Goal: Task Accomplishment & Management: Manage account settings

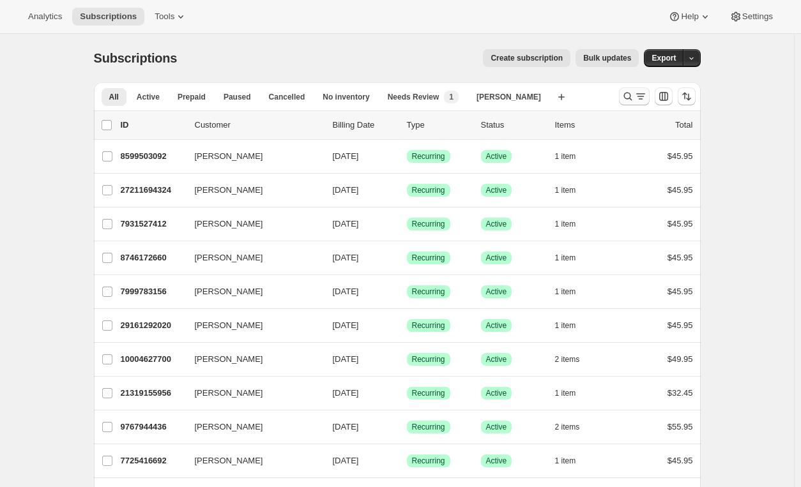
click at [632, 95] on icon "Search and filter results" at bounding box center [628, 97] width 8 height 8
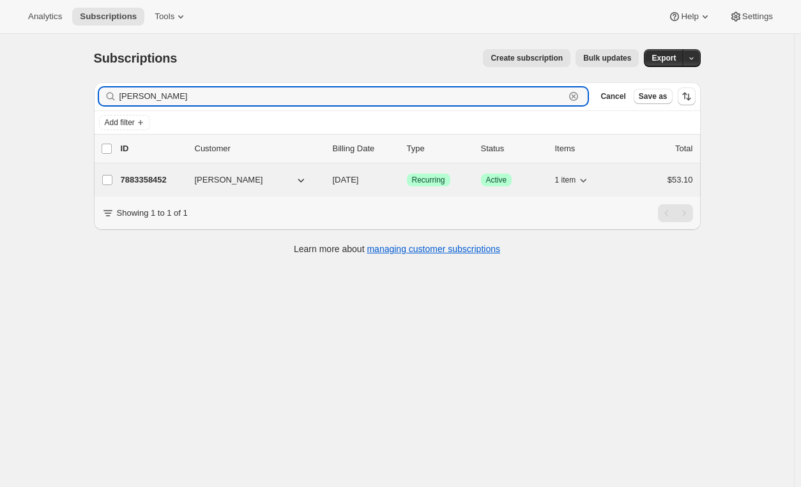
type input "[PERSON_NAME]"
click at [480, 177] on div "7883358452 [PERSON_NAME] [DATE] Success Recurring Success Active 1 item $53.10" at bounding box center [407, 180] width 572 height 18
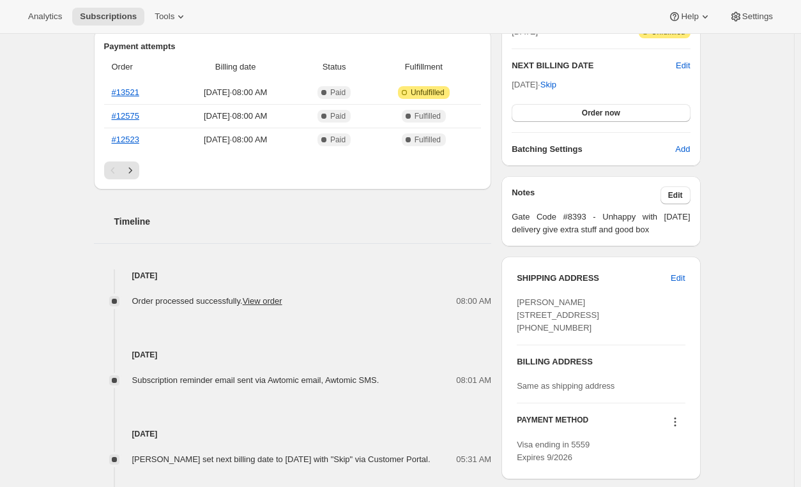
scroll to position [318, 0]
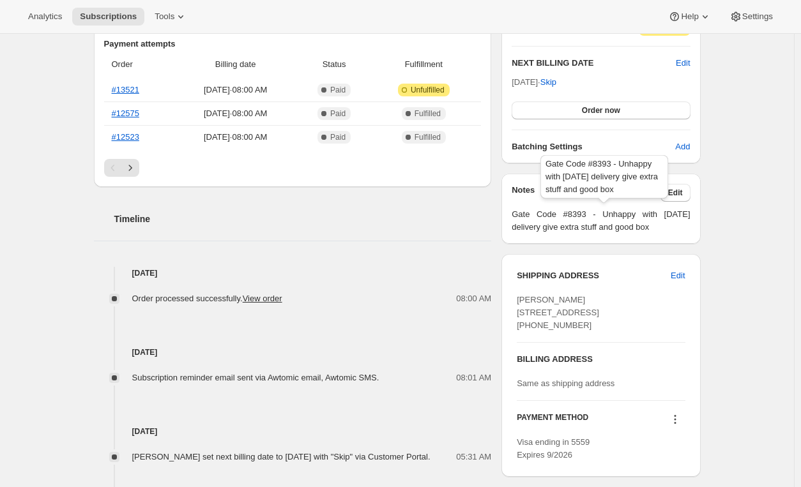
drag, startPoint x: 597, startPoint y: 214, endPoint x: 661, endPoint y: 225, distance: 64.8
click at [661, 225] on span "Gate Code #8393 - Unhappy with [DATE] delivery give extra stuff and good box" at bounding box center [601, 221] width 178 height 26
click at [673, 188] on span "Edit" at bounding box center [675, 193] width 15 height 10
click at [677, 188] on span "Edit" at bounding box center [675, 193] width 15 height 10
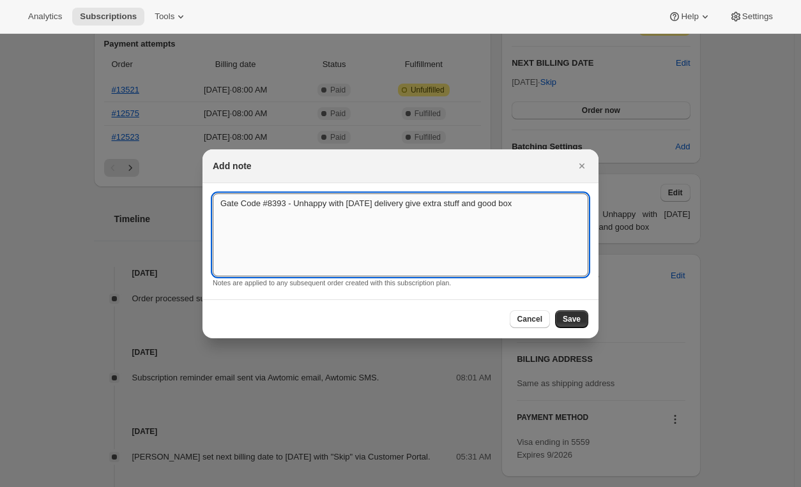
click at [286, 204] on textarea "Gate Code #8393 - Unhappy with [DATE] delivery give extra stuff and good box" at bounding box center [401, 235] width 376 height 83
drag, startPoint x: 286, startPoint y: 203, endPoint x: 542, endPoint y: 205, distance: 256.8
click at [542, 205] on textarea "Gate Code #8393 - Unhappy with [DATE] delivery give extra stuff and good box" at bounding box center [401, 235] width 376 height 83
type textarea "Gate Code #8393"
click at [573, 317] on span "Save" at bounding box center [572, 319] width 18 height 10
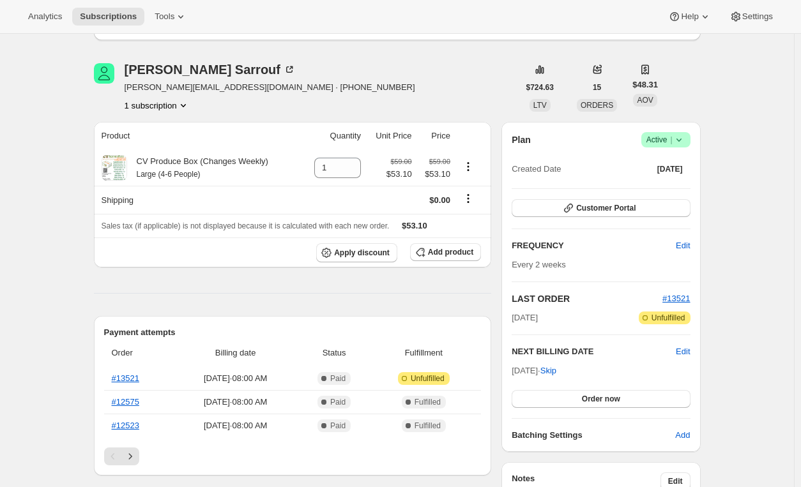
scroll to position [318, 0]
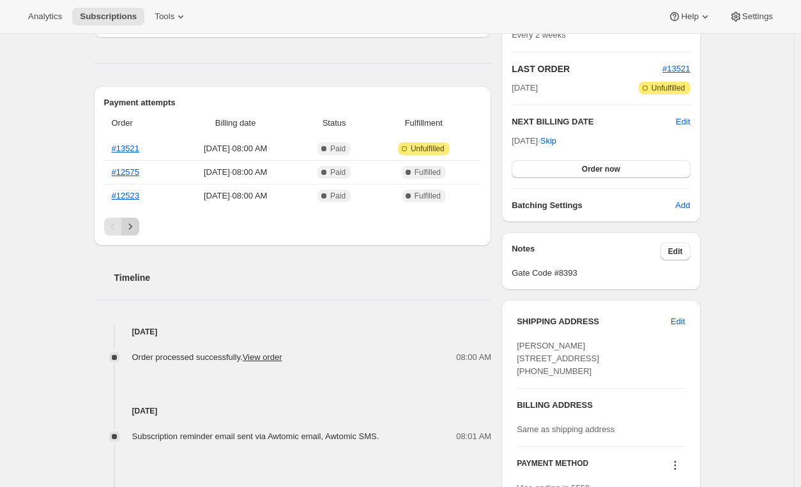
click at [134, 226] on icon "Next" at bounding box center [130, 226] width 13 height 13
click at [112, 221] on icon "Previous" at bounding box center [113, 226] width 13 height 13
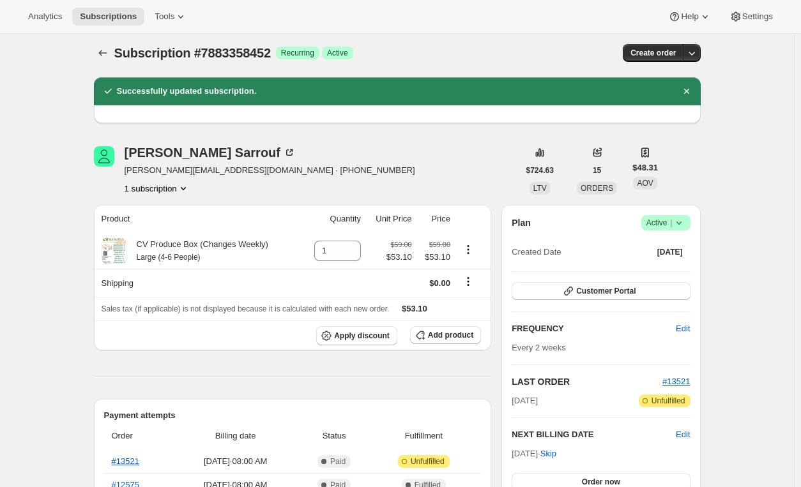
scroll to position [0, 0]
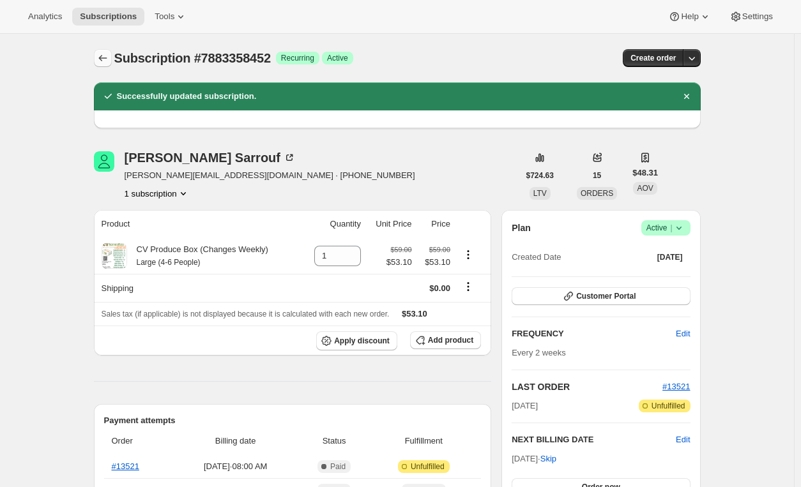
click at [100, 56] on icon "Subscriptions" at bounding box center [102, 58] width 13 height 13
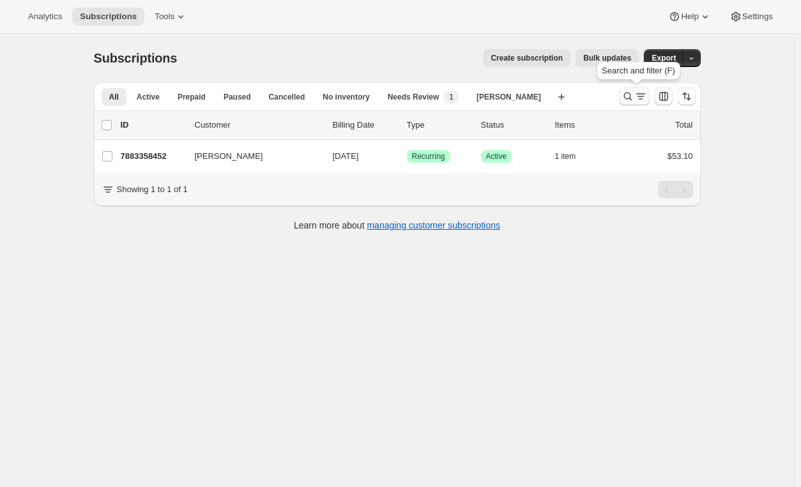
click at [634, 98] on icon "Search and filter results" at bounding box center [628, 96] width 13 height 13
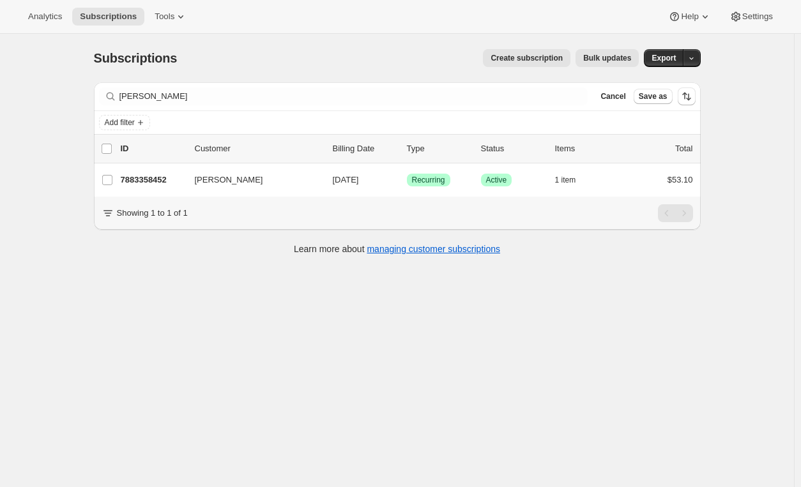
click at [631, 98] on button "Cancel" at bounding box center [612, 96] width 35 height 15
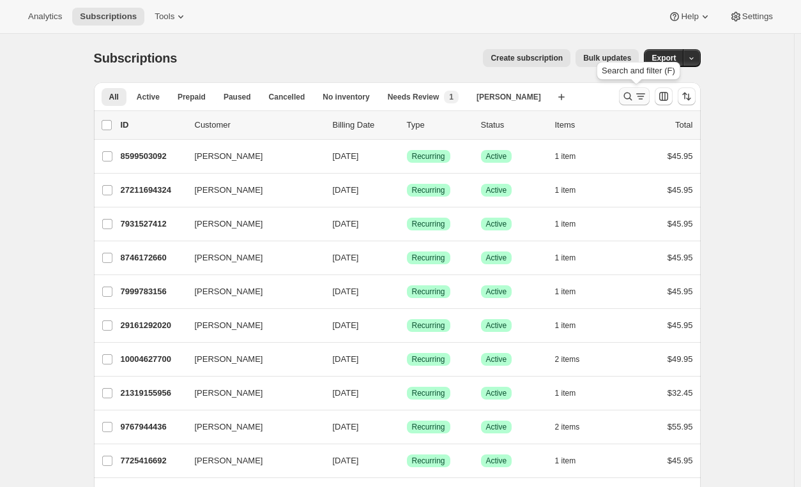
click at [630, 96] on icon "Search and filter results" at bounding box center [628, 96] width 13 height 13
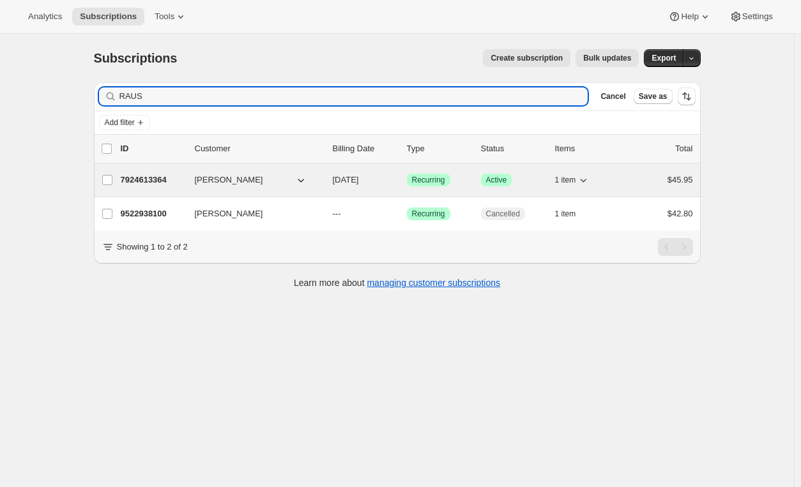
type input "RAUS"
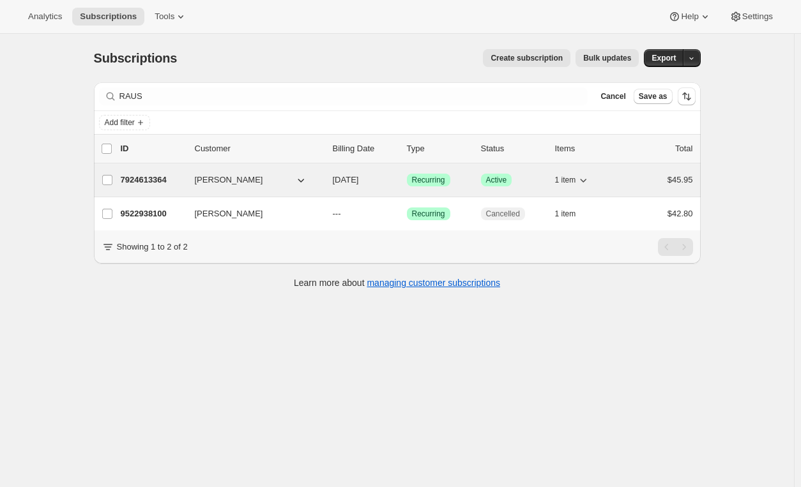
click at [466, 179] on div "Success Recurring" at bounding box center [439, 180] width 64 height 13
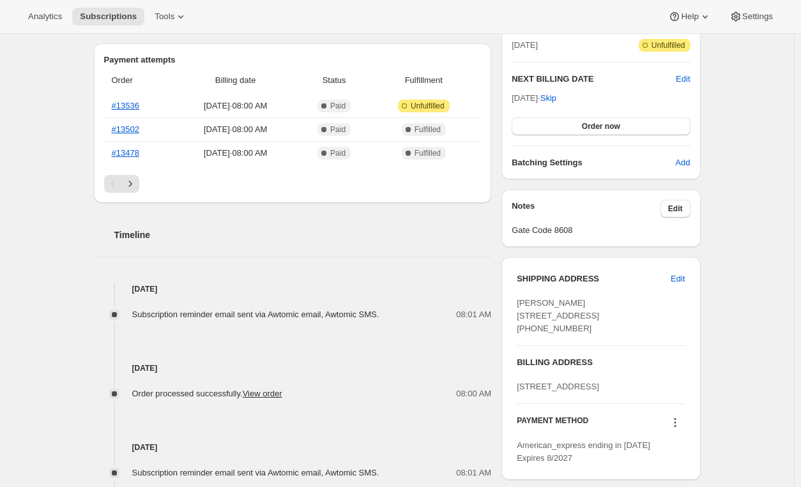
scroll to position [325, 0]
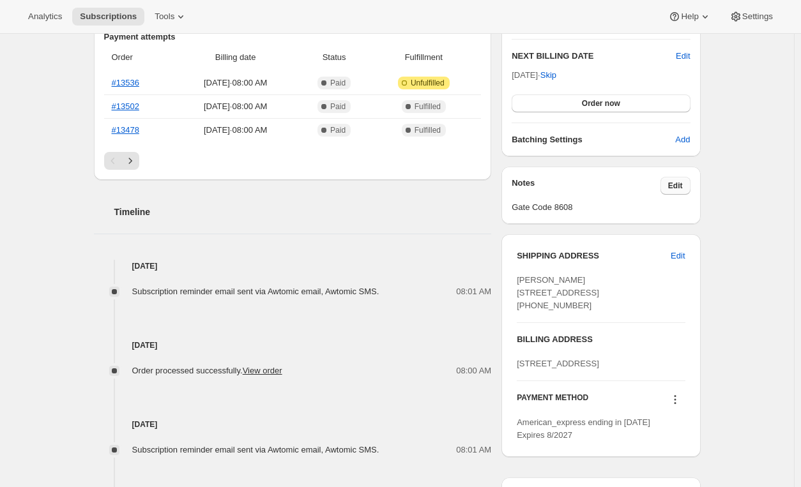
click at [683, 182] on span "Edit" at bounding box center [675, 186] width 15 height 10
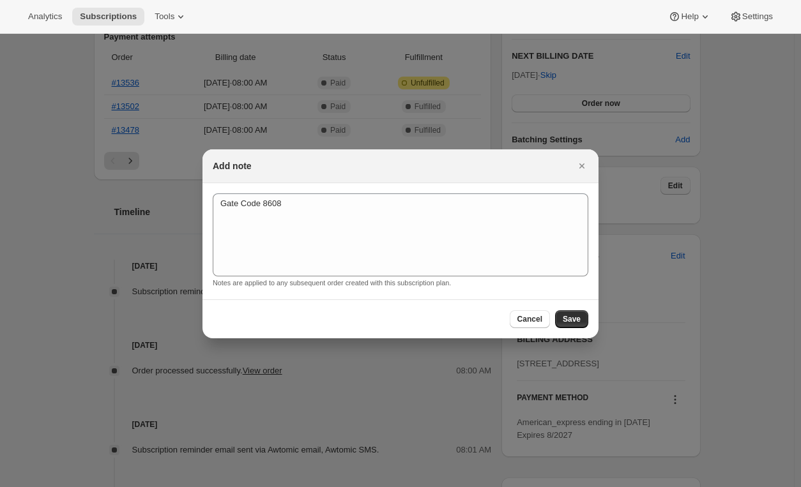
scroll to position [0, 0]
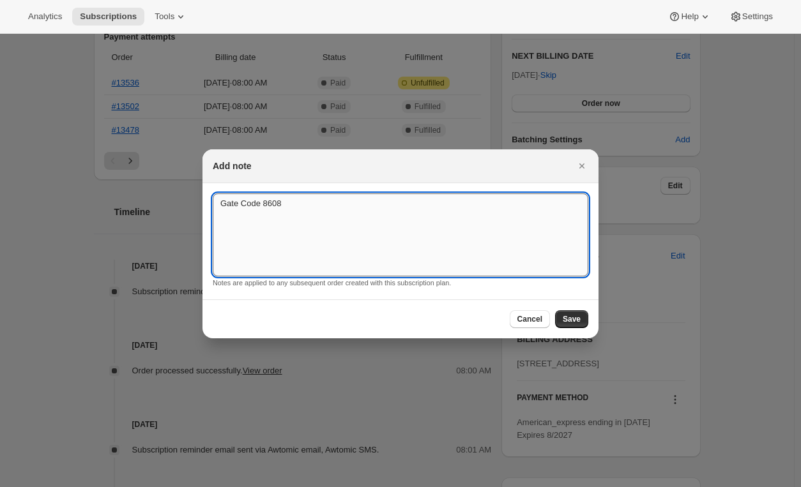
click at [317, 204] on textarea "Gate Code 8608" at bounding box center [401, 235] width 376 height 83
type textarea "Gate Code 5224"
click at [565, 315] on span "Save" at bounding box center [572, 319] width 18 height 10
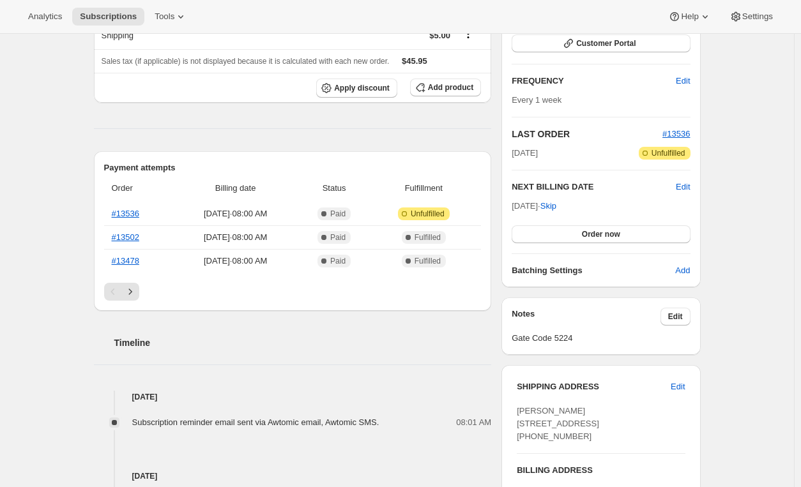
scroll to position [97, 0]
